Goal: Task Accomplishment & Management: Manage account settings

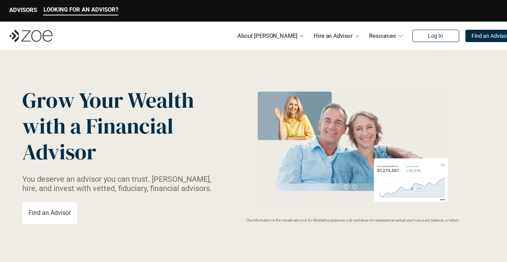
click at [427, 32] on link "Log In" at bounding box center [435, 36] width 47 height 12
click at [424, 32] on link "Log In" at bounding box center [435, 36] width 47 height 12
click at [428, 34] on p "Log In" at bounding box center [435, 36] width 15 height 7
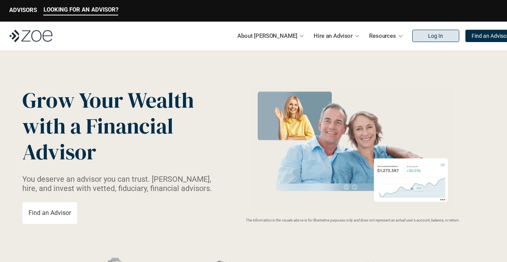
click at [428, 38] on p "Log In" at bounding box center [435, 36] width 15 height 7
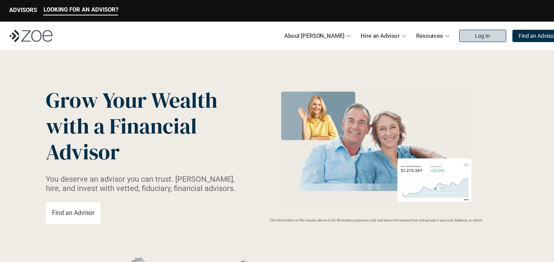
click at [475, 37] on p "Log In" at bounding box center [482, 36] width 15 height 7
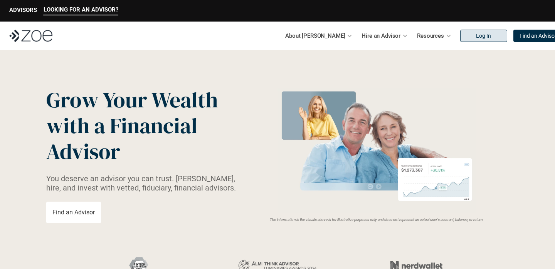
click at [469, 32] on link "Log In" at bounding box center [483, 36] width 47 height 12
